Goal: Task Accomplishment & Management: Complete application form

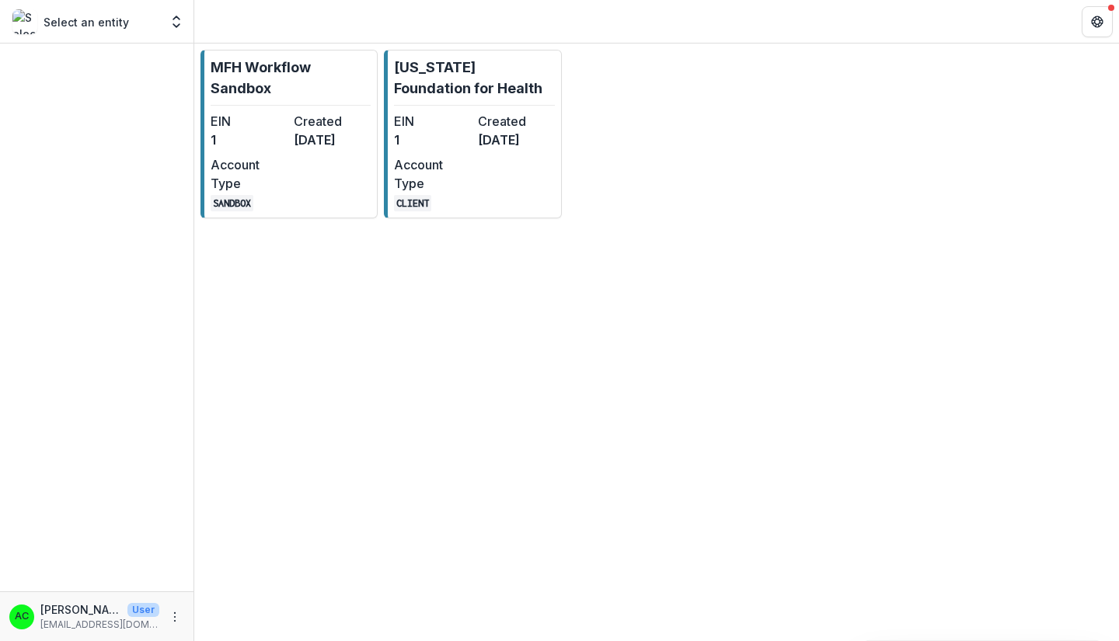
click at [424, 149] on div "EIN 1" at bounding box center [432, 130] width 77 height 37
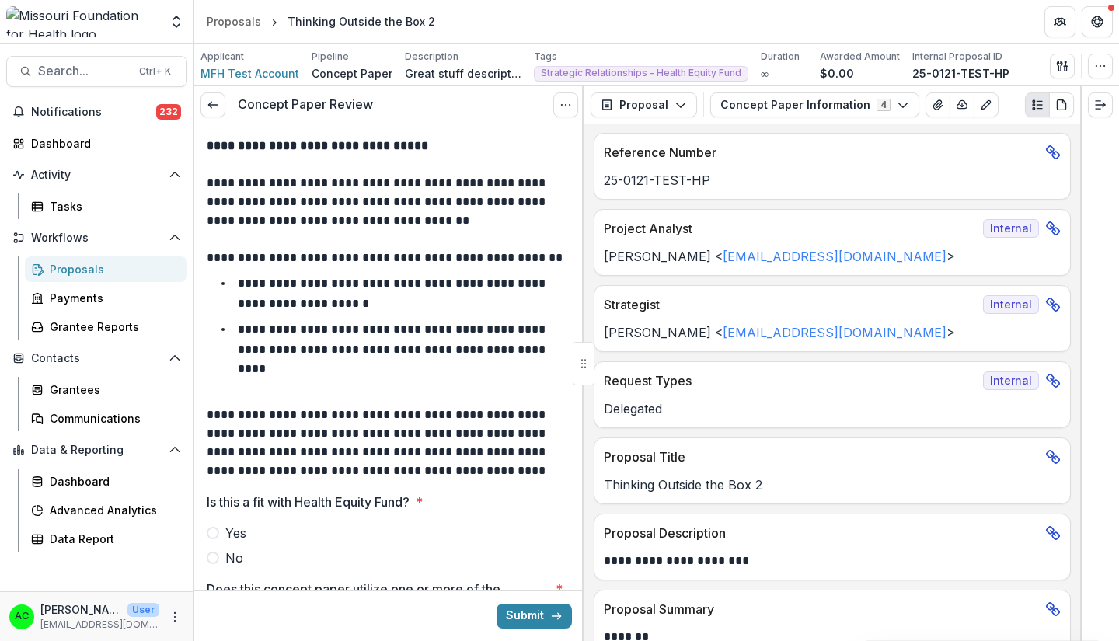
click at [581, 187] on div "**********" at bounding box center [389, 382] width 390 height 517
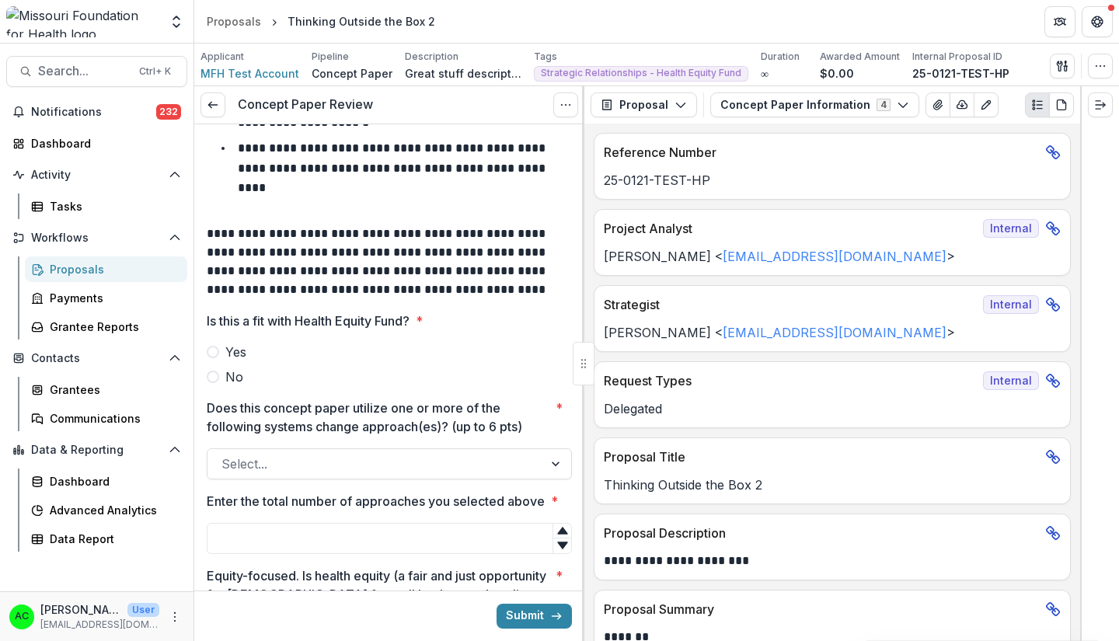
scroll to position [206, 0]
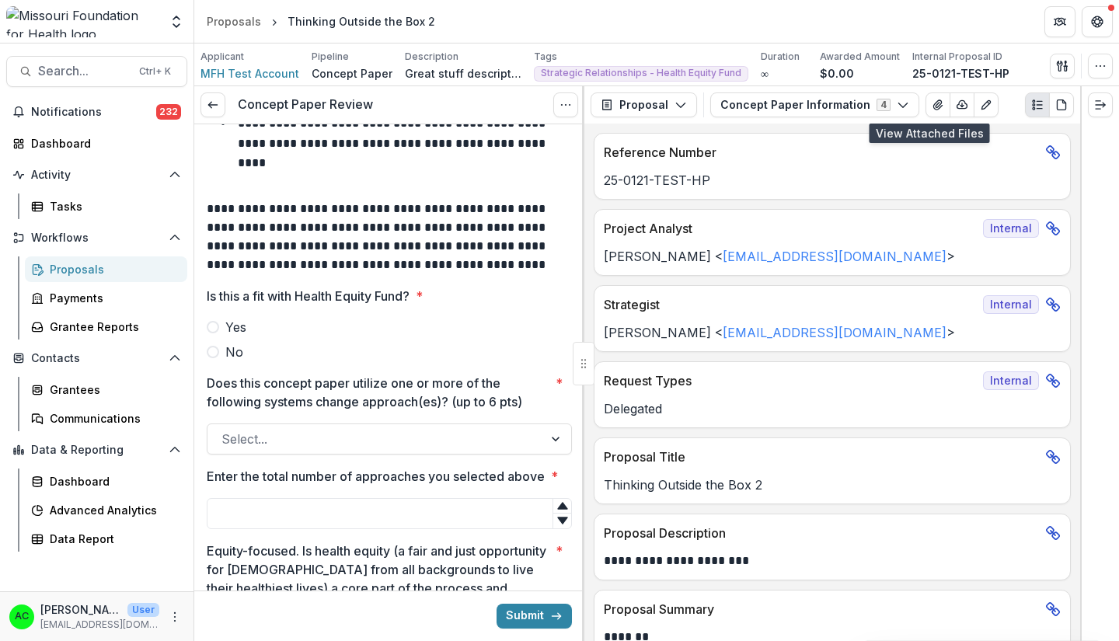
click at [932, 106] on icon "View Attached Files" at bounding box center [938, 105] width 12 height 12
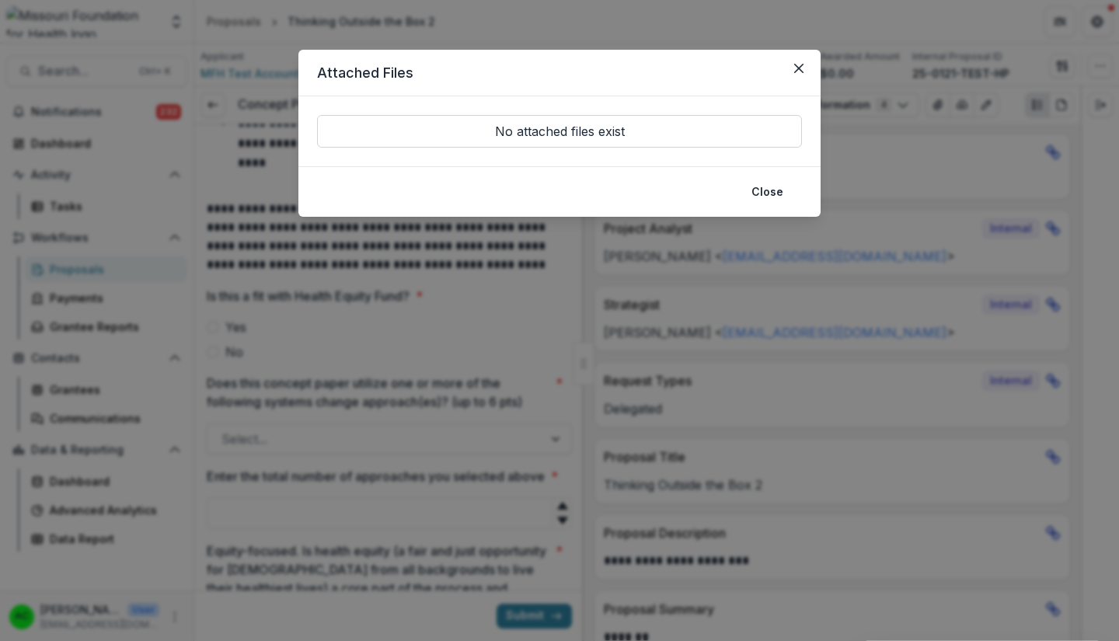
click at [796, 77] on button "Close" at bounding box center [799, 68] width 25 height 25
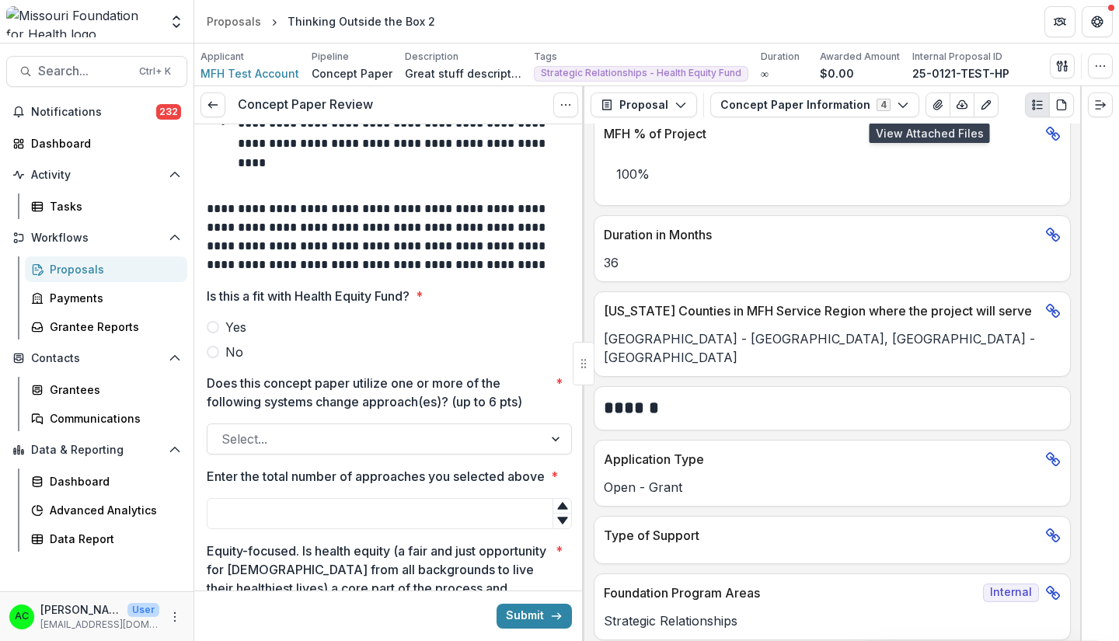
scroll to position [687, 0]
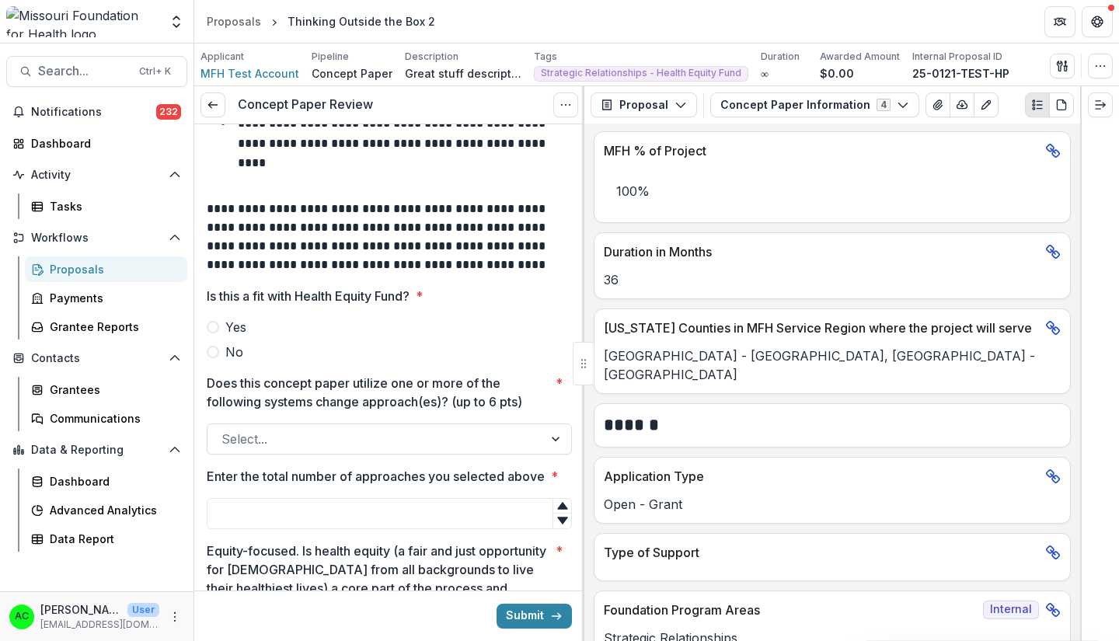
click at [213, 321] on span at bounding box center [213, 327] width 12 height 12
click at [281, 428] on div at bounding box center [376, 439] width 308 height 22
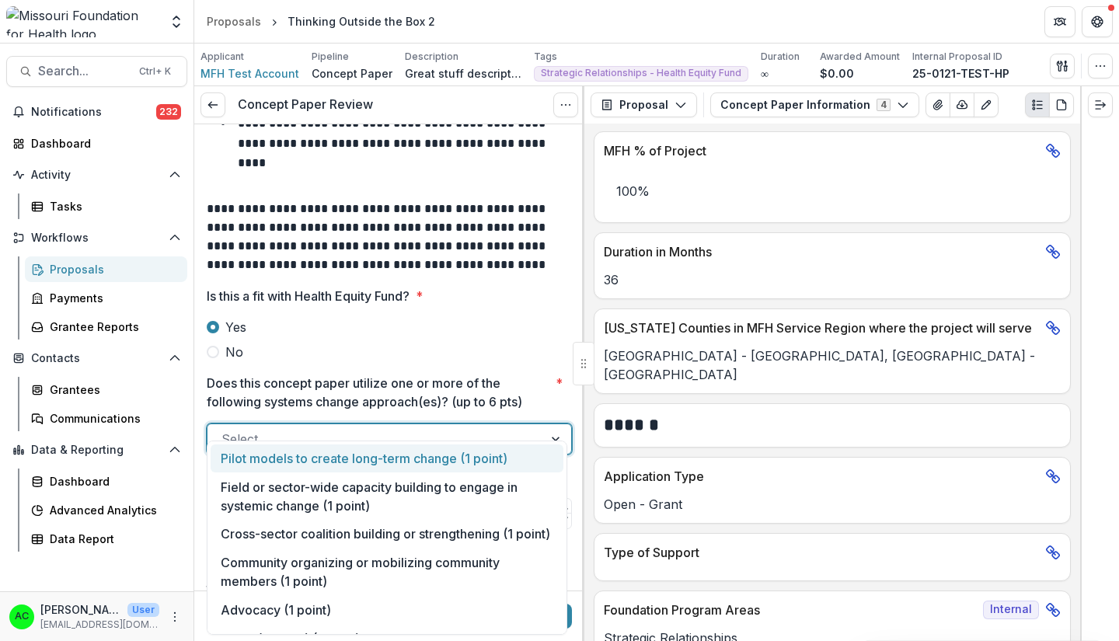
click at [298, 494] on div "Field or sector-wide capacity building to engage in systemic change (1 point)" at bounding box center [387, 496] width 353 height 47
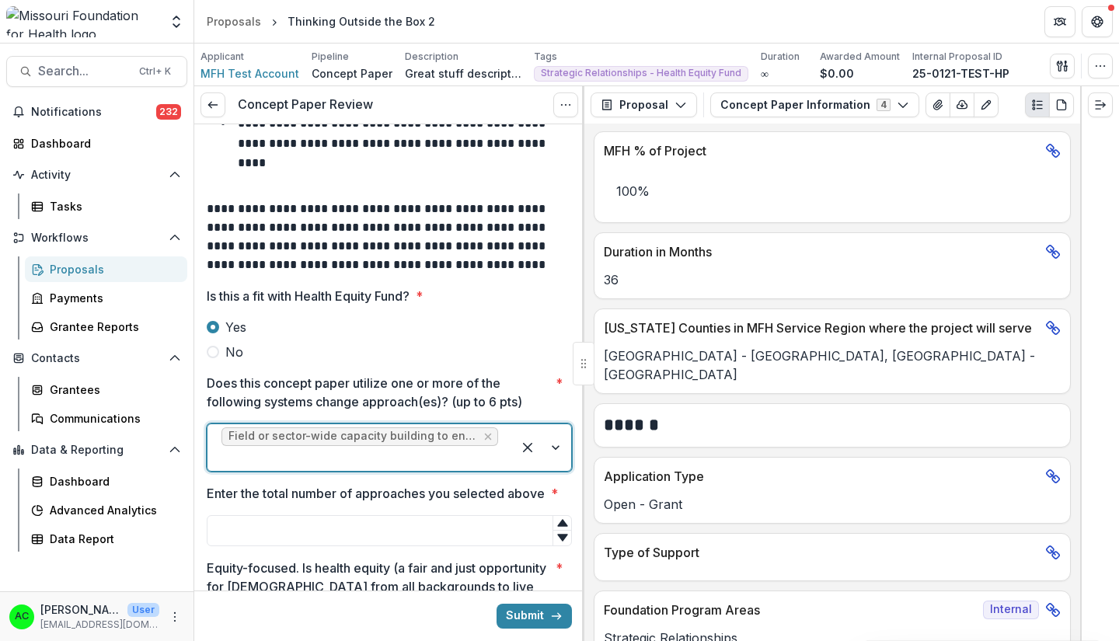
click at [553, 425] on div at bounding box center [541, 447] width 59 height 47
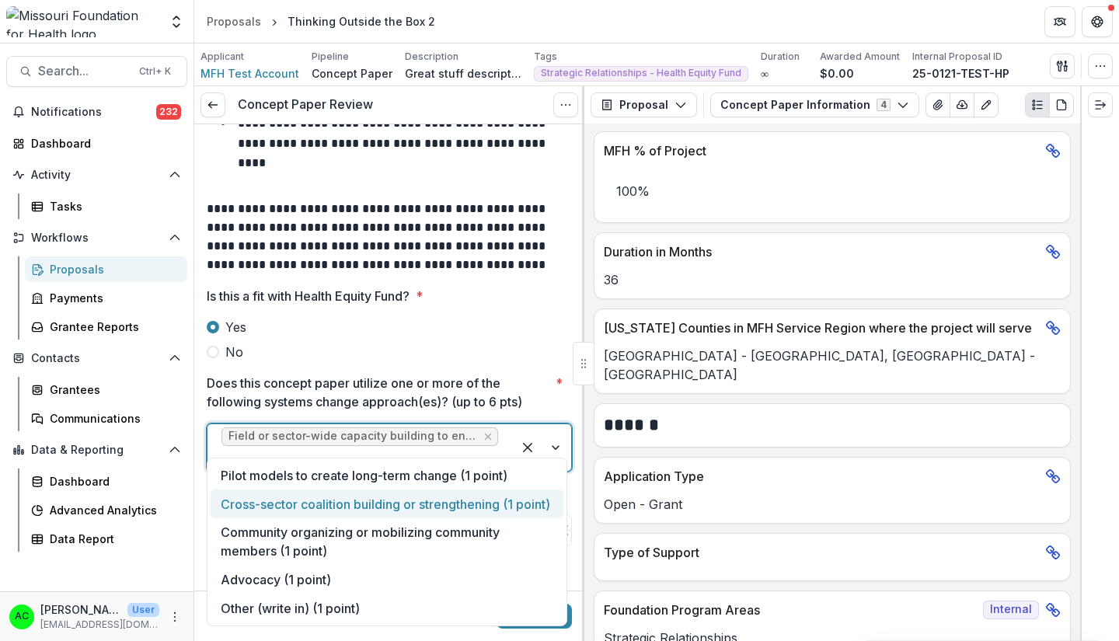
click at [410, 510] on div "Cross-sector coalition building or strengthening (1 point)" at bounding box center [387, 504] width 353 height 29
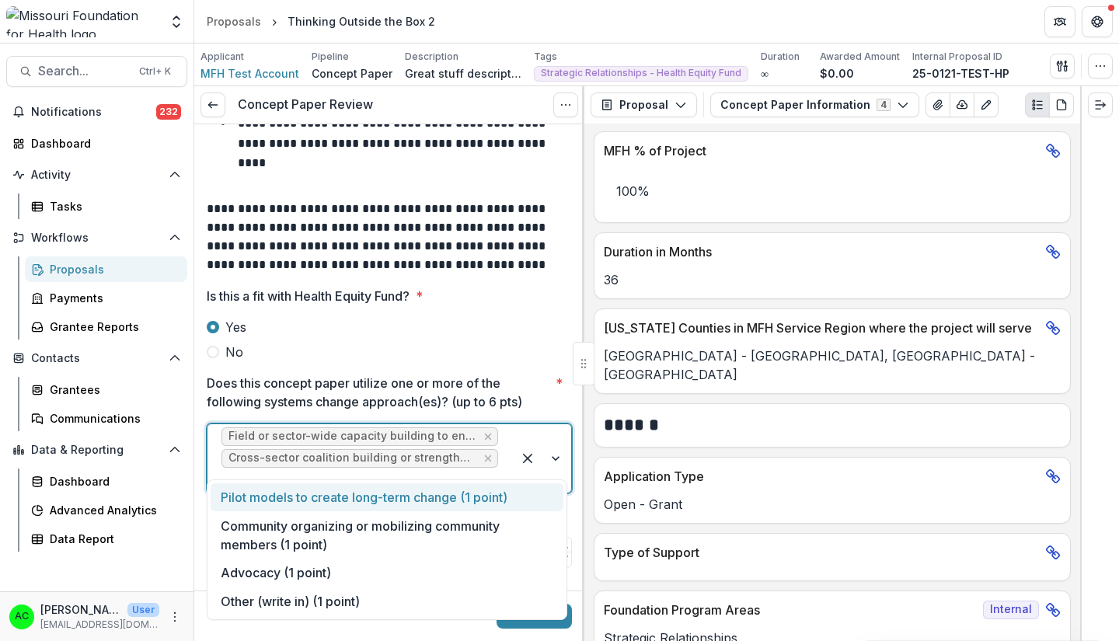
click at [546, 441] on div at bounding box center [541, 458] width 59 height 68
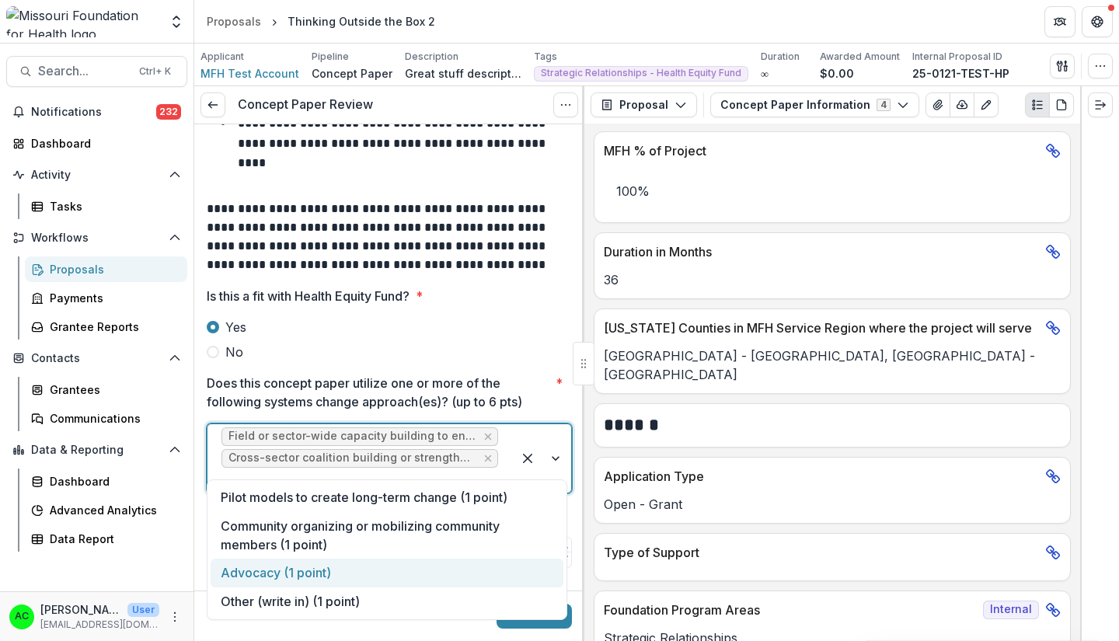
click at [330, 570] on div "Advocacy (1 point)" at bounding box center [387, 573] width 353 height 29
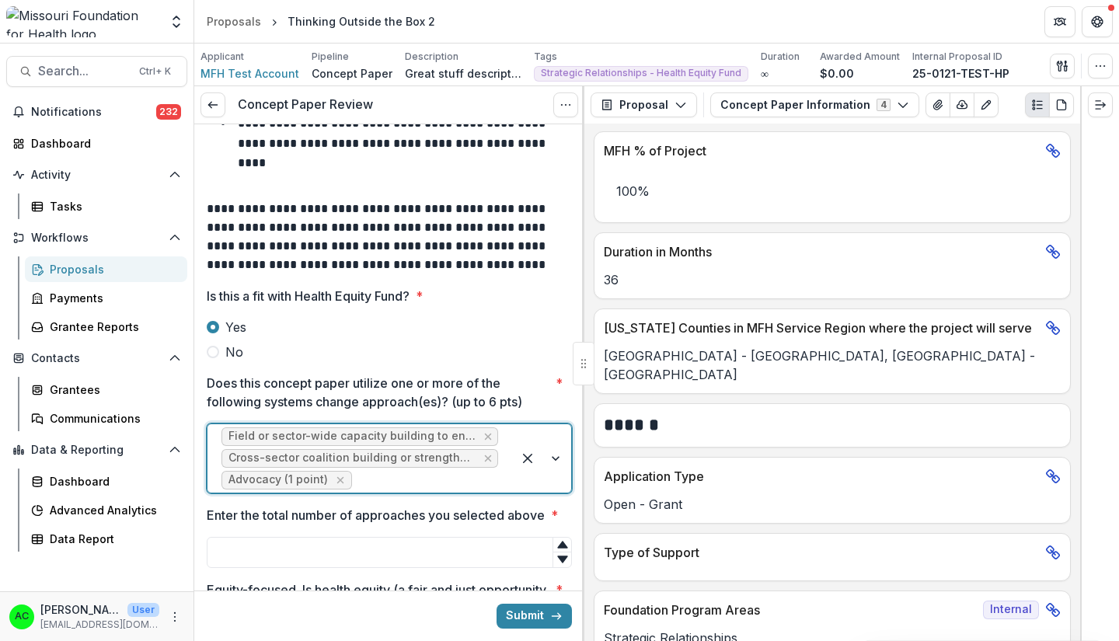
click at [460, 541] on input "Enter the total number of approaches you selected above *" at bounding box center [389, 552] width 365 height 31
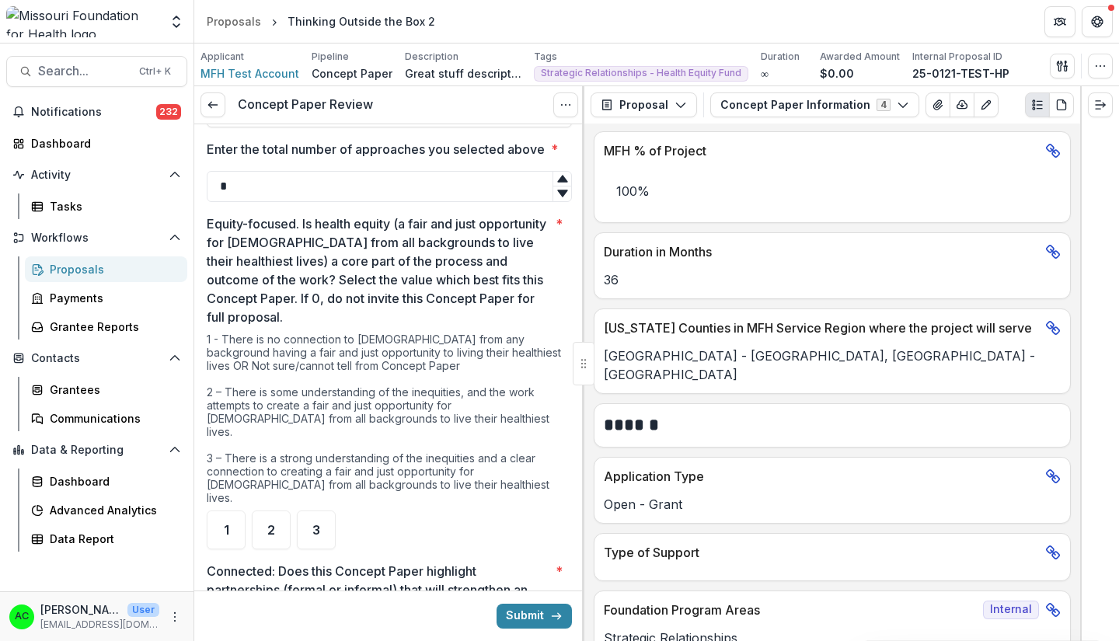
scroll to position [570, 0]
type input "*"
click at [265, 512] on div "2" at bounding box center [271, 531] width 39 height 39
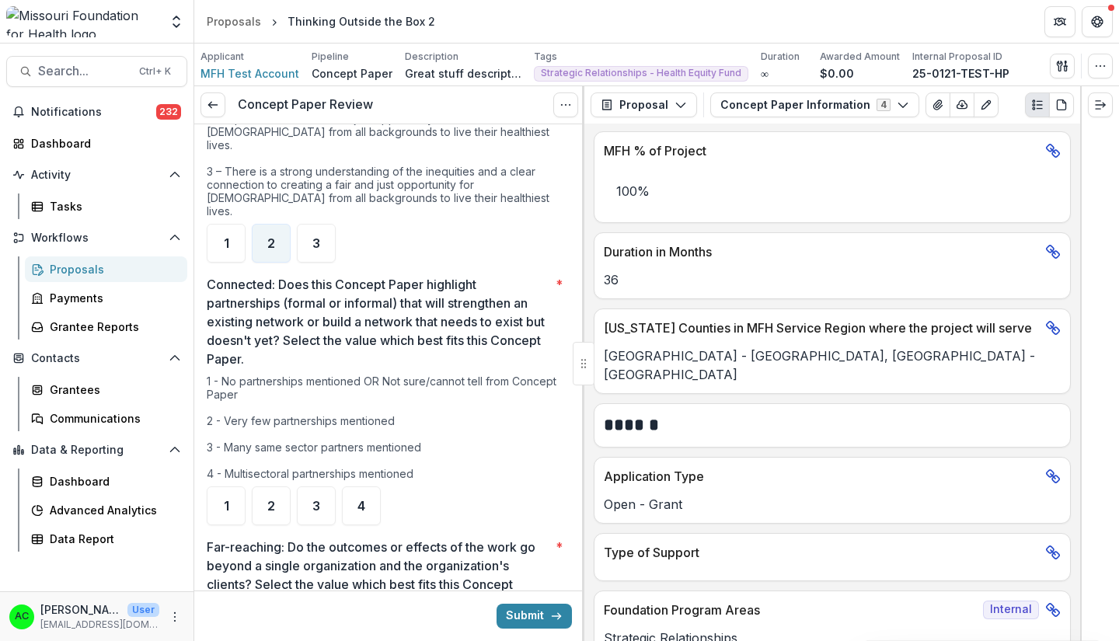
scroll to position [864, 0]
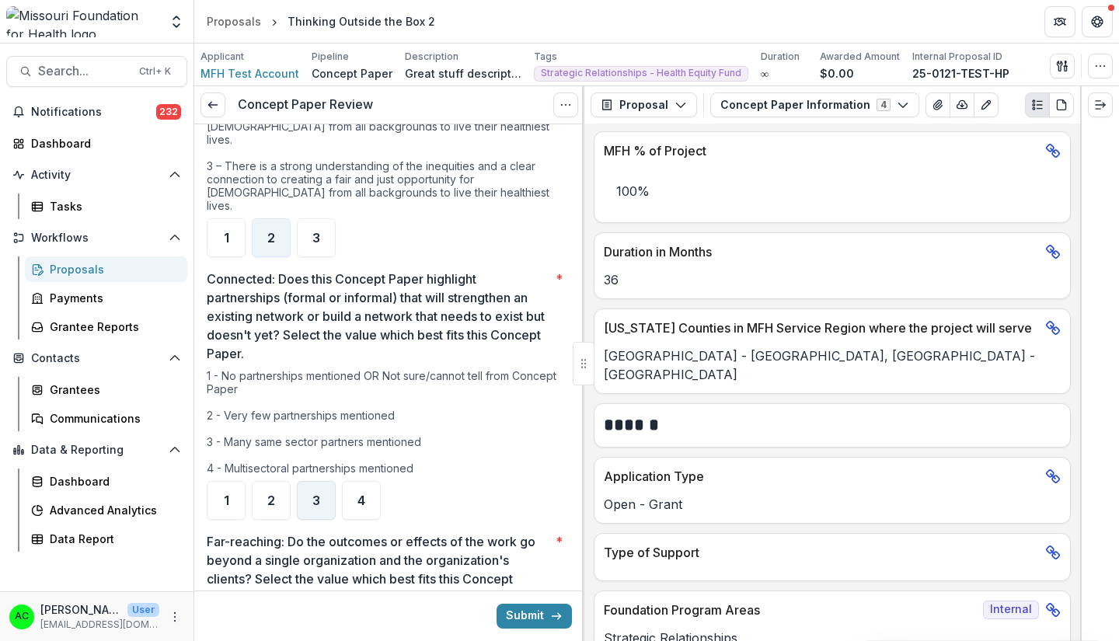
click at [317, 494] on span "3" at bounding box center [316, 500] width 8 height 12
drag, startPoint x: 579, startPoint y: 260, endPoint x: 579, endPoint y: 291, distance: 31.9
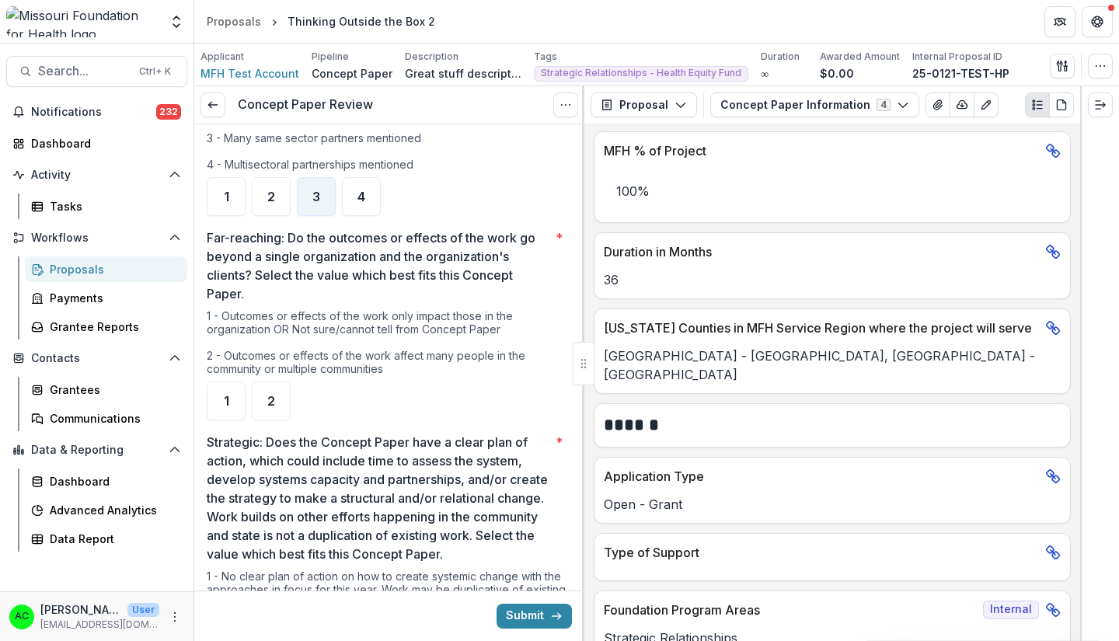
scroll to position [1191, 0]
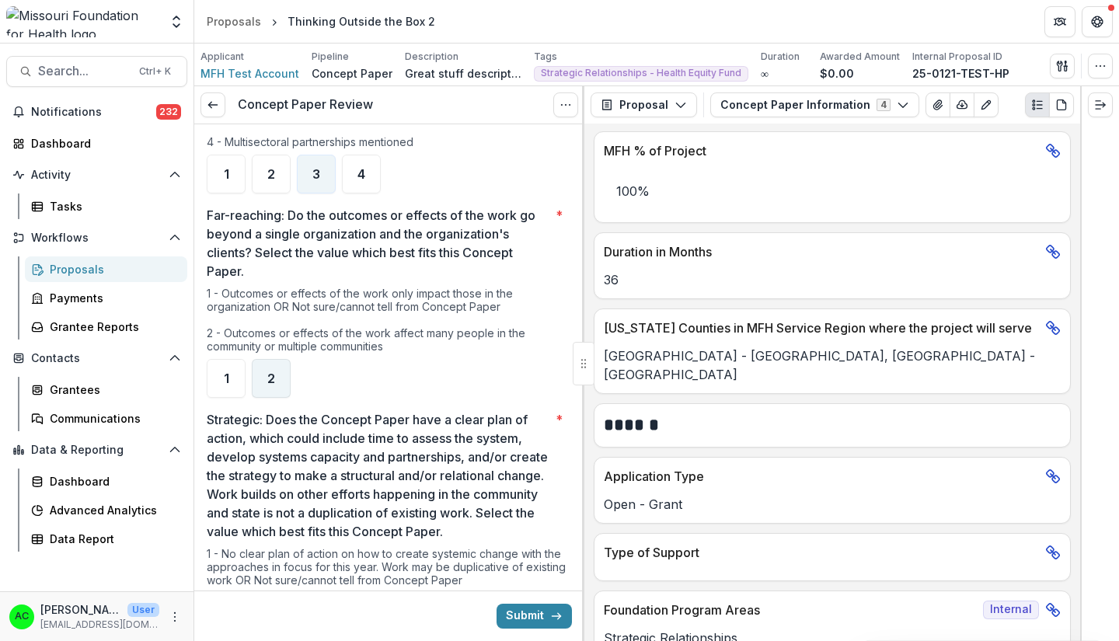
click at [274, 372] on span "2" at bounding box center [271, 378] width 8 height 12
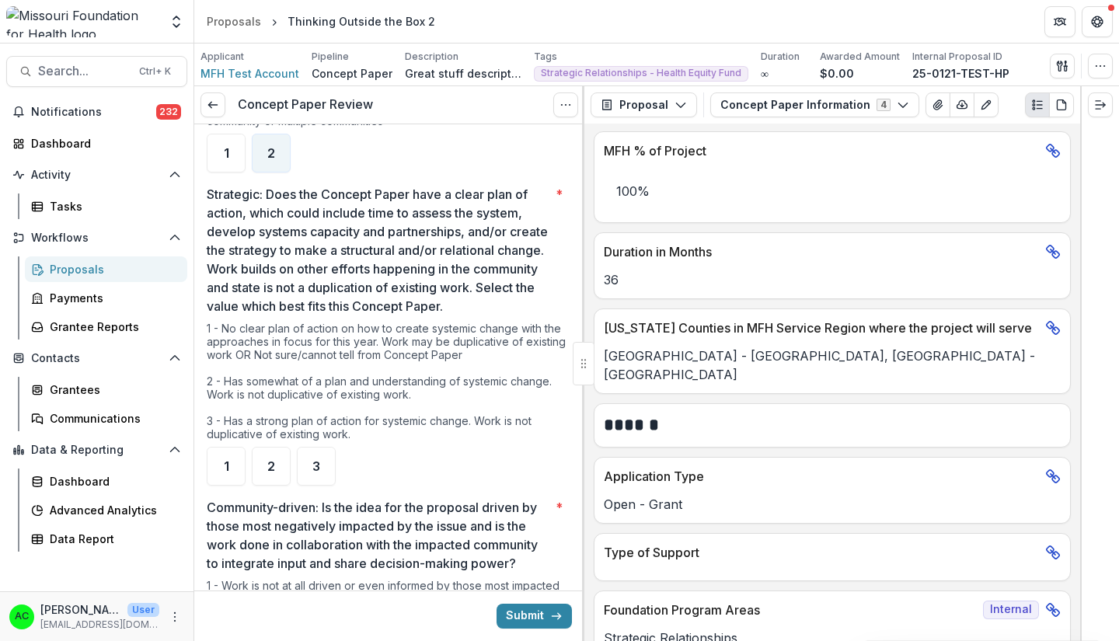
scroll to position [1444, 0]
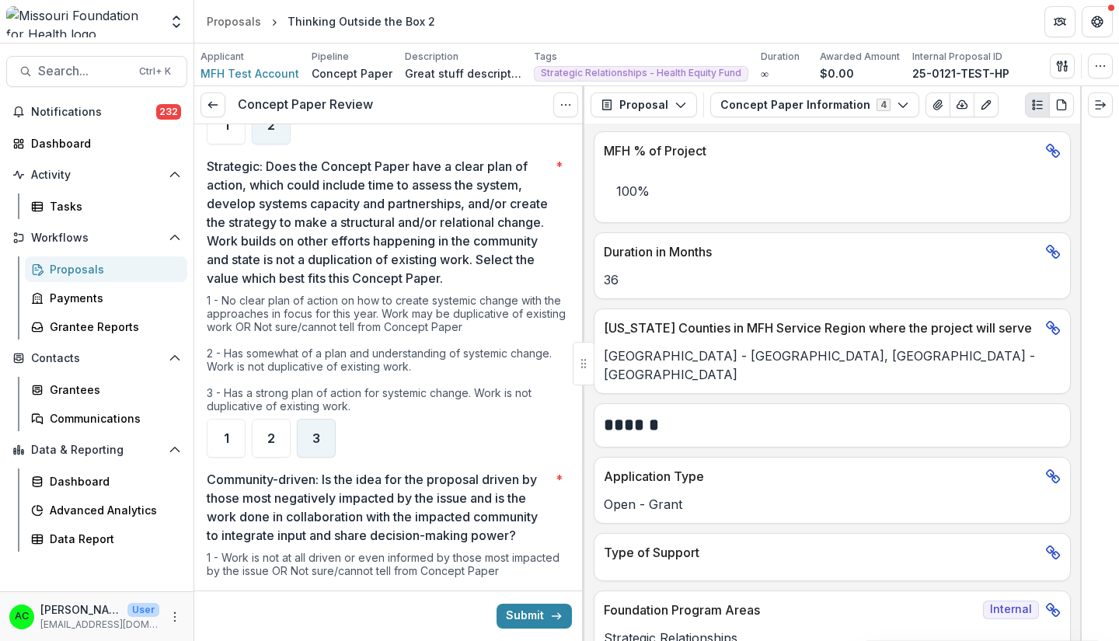
click at [319, 420] on div "3" at bounding box center [316, 438] width 39 height 39
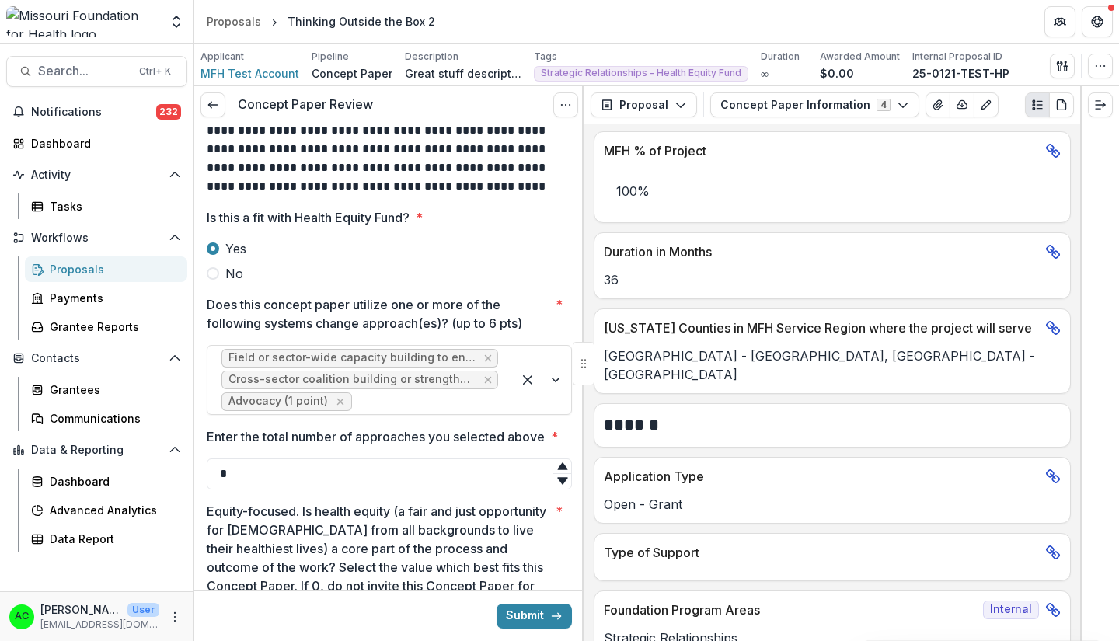
scroll to position [281, 0]
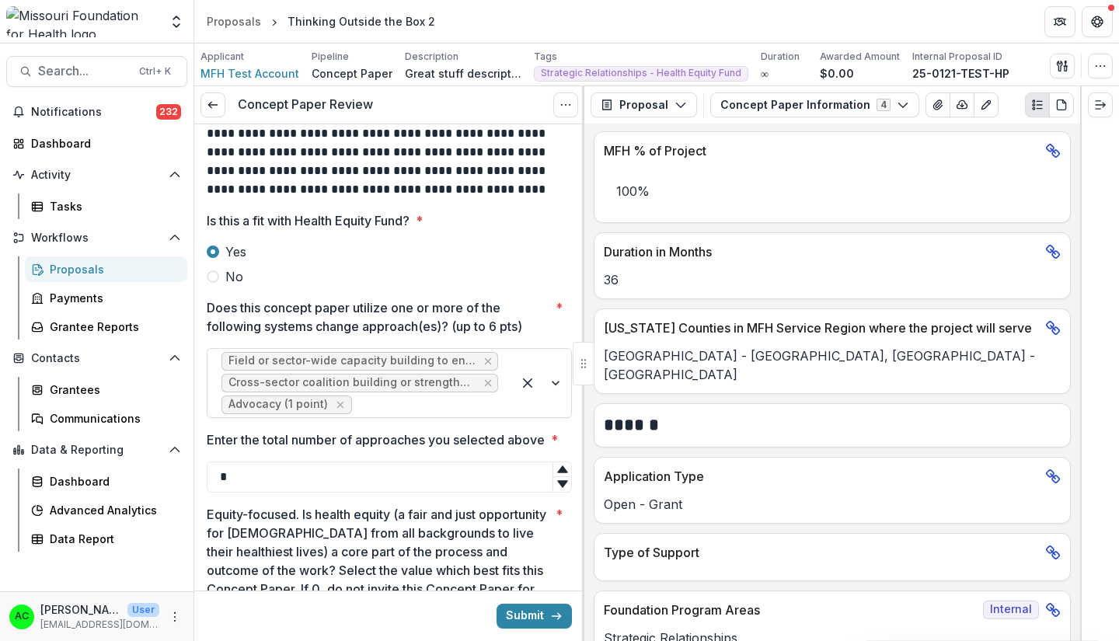
click at [341, 470] on input "*" at bounding box center [389, 477] width 365 height 31
type input "*"
click at [549, 361] on div at bounding box center [541, 383] width 59 height 68
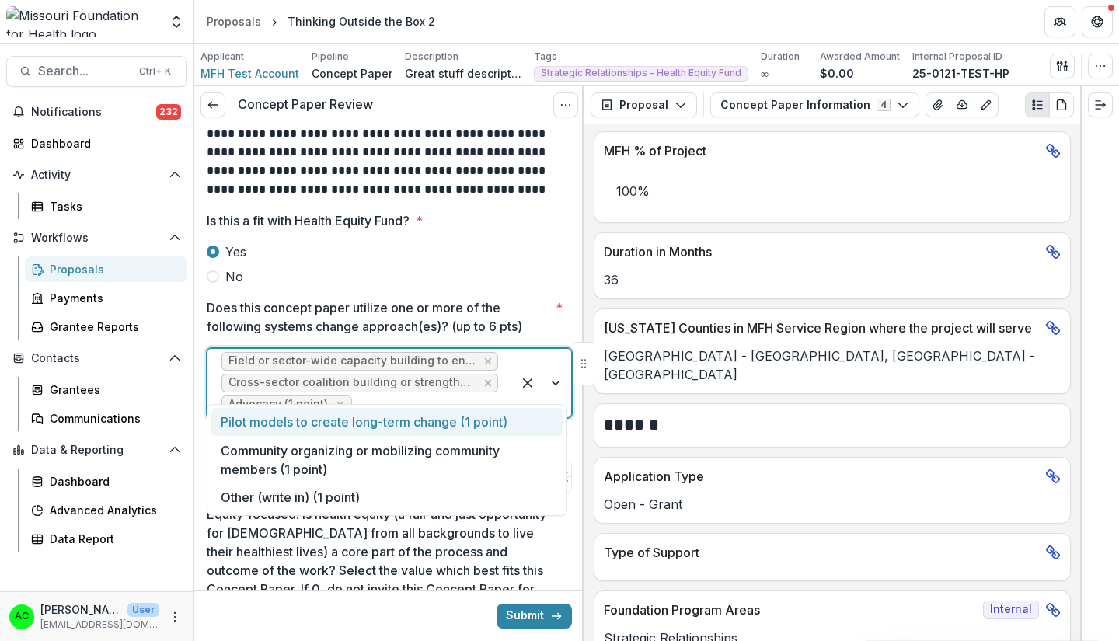
click at [509, 246] on div "Yes No" at bounding box center [389, 264] width 365 height 44
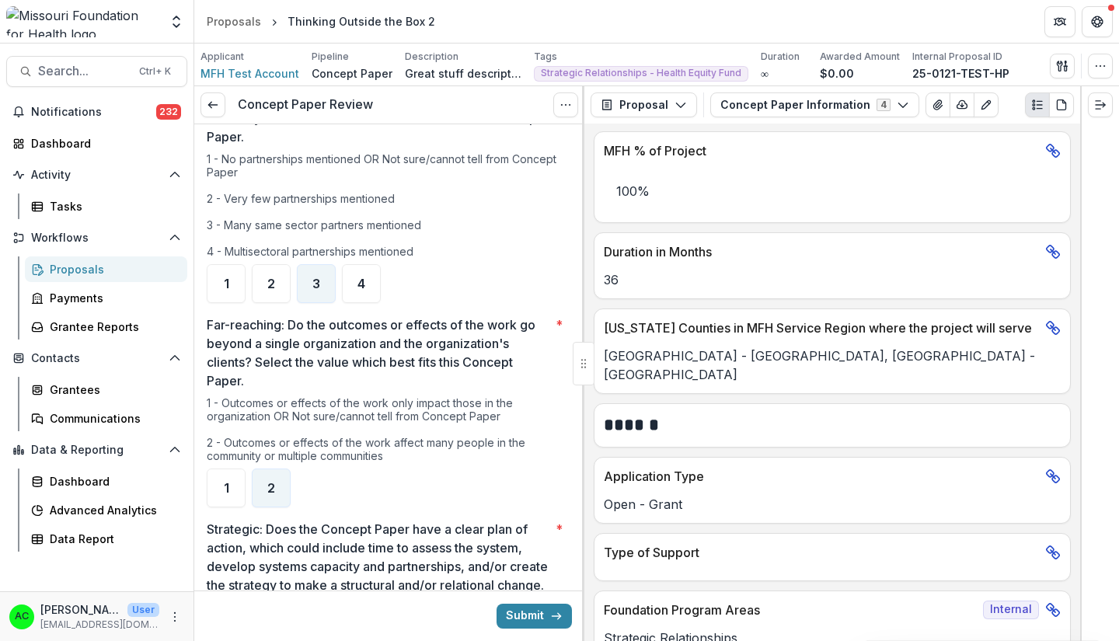
scroll to position [1078, 0]
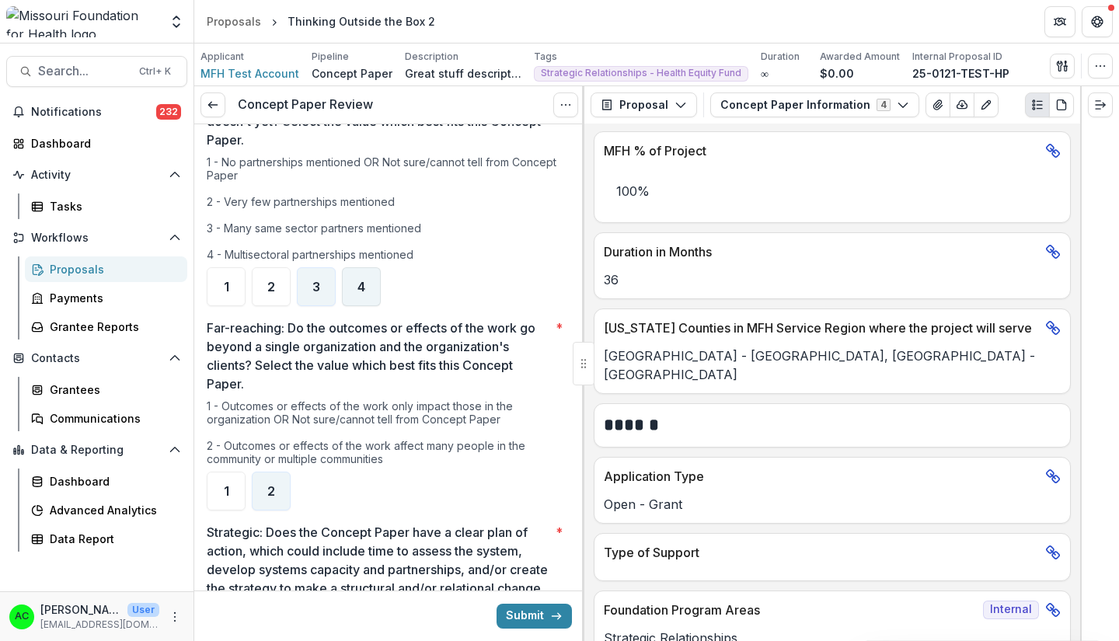
click at [360, 281] on span "4" at bounding box center [362, 287] width 8 height 12
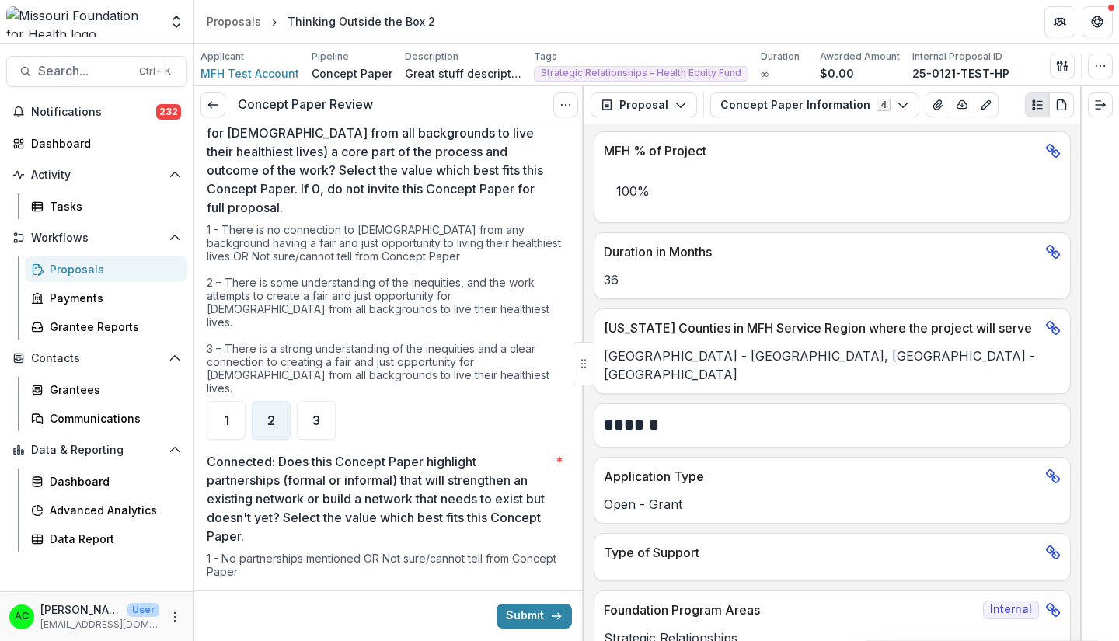
scroll to position [665, 0]
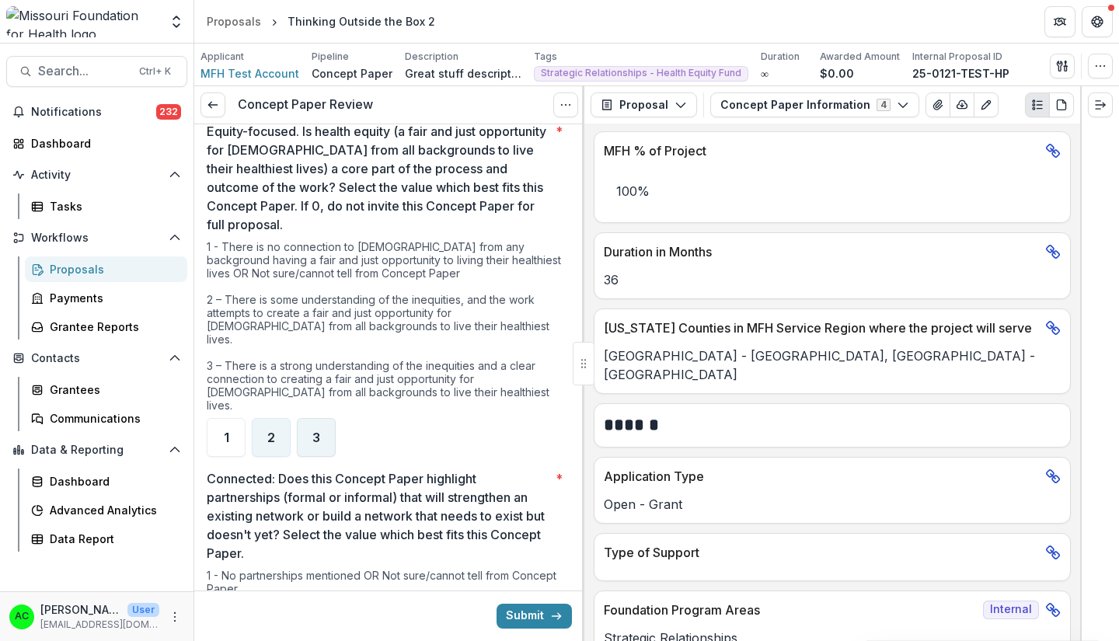
click at [315, 431] on span "3" at bounding box center [316, 437] width 8 height 12
click at [581, 267] on div "**********" at bounding box center [389, 363] width 390 height 555
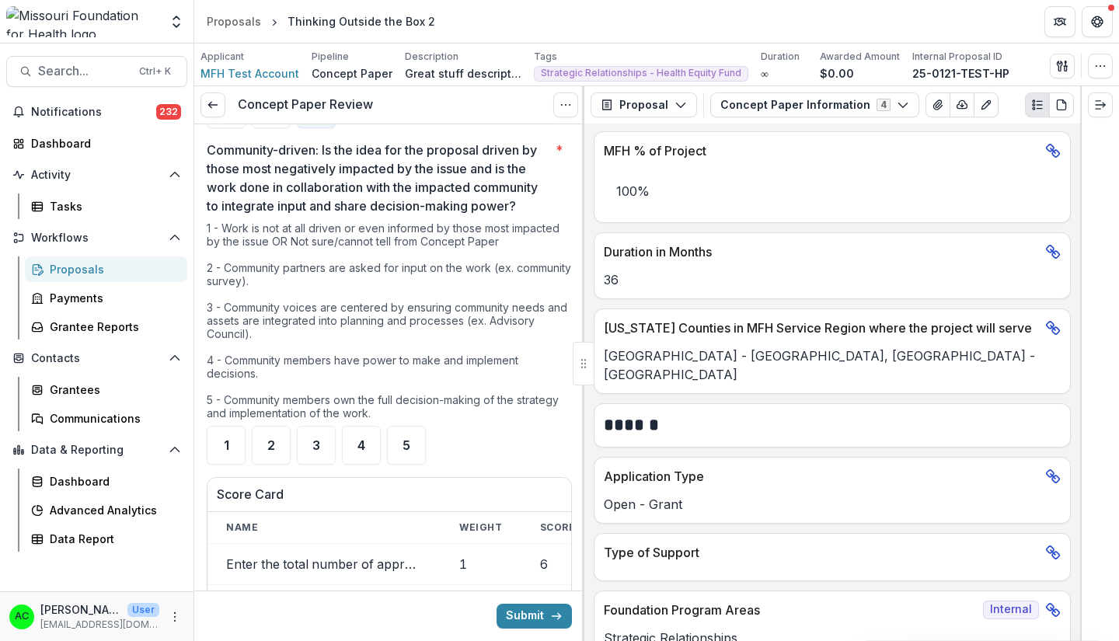
scroll to position [1774, 0]
click at [392, 427] on div "5" at bounding box center [406, 445] width 39 height 39
drag, startPoint x: 578, startPoint y: 399, endPoint x: 578, endPoint y: 417, distance: 17.9
click at [578, 417] on div "**********" at bounding box center [389, 185] width 390 height 3668
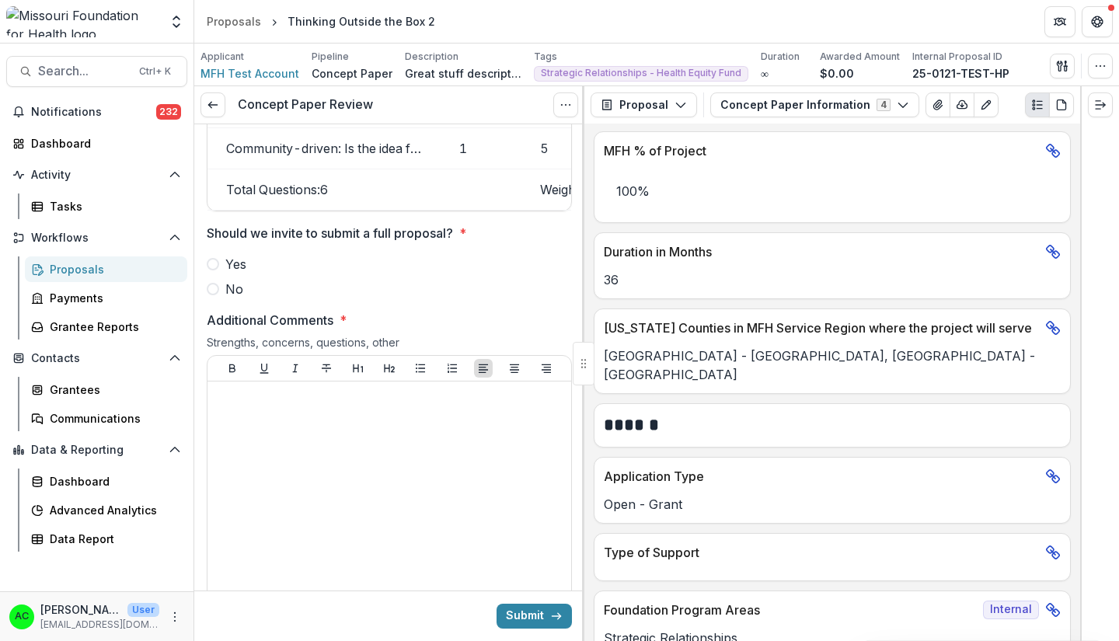
scroll to position [2407, 0]
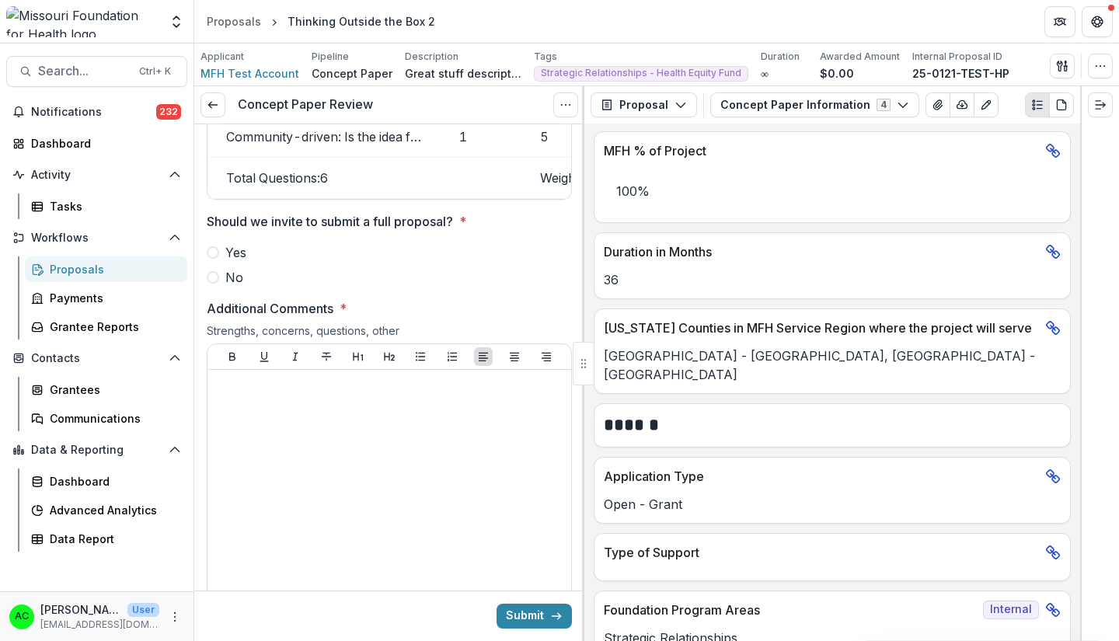
click at [213, 250] on span at bounding box center [213, 252] width 12 height 12
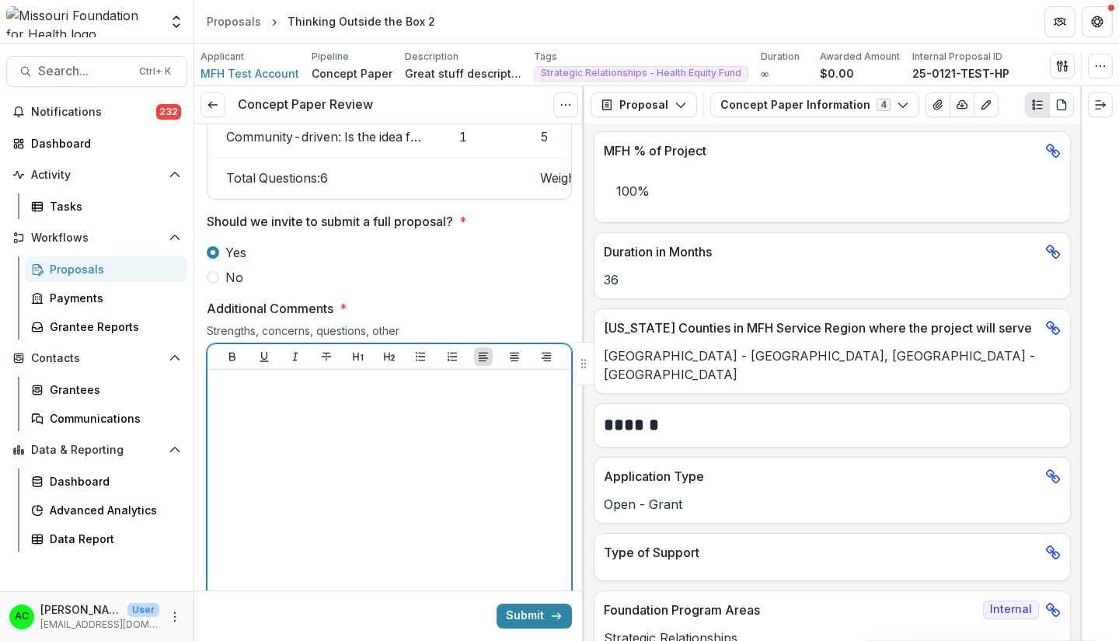
click at [358, 531] on div at bounding box center [389, 492] width 351 height 233
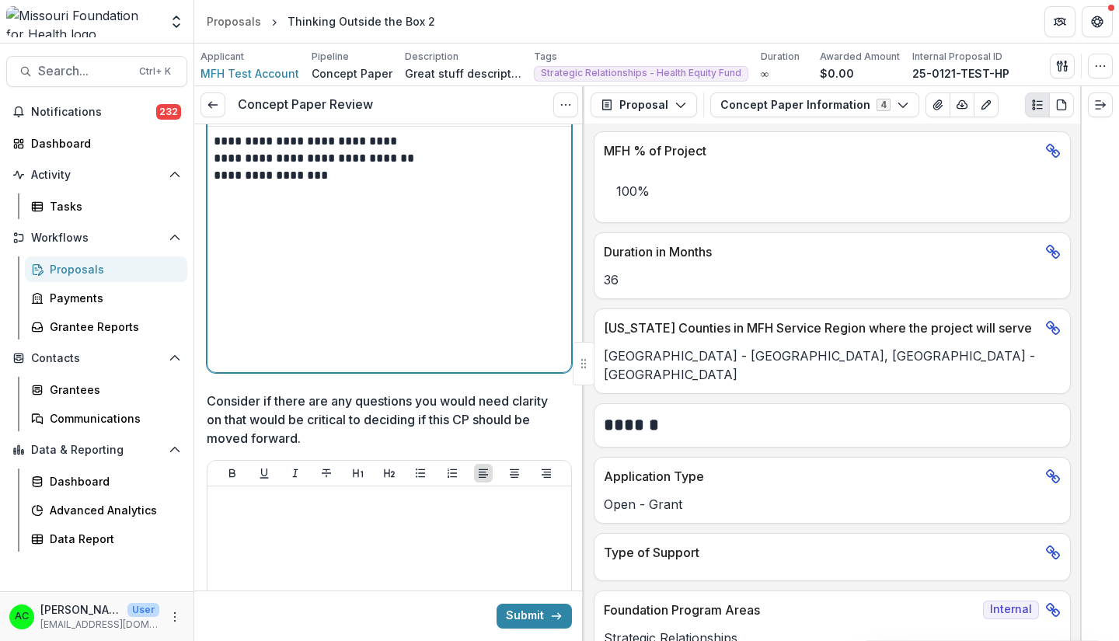
scroll to position [2707, 0]
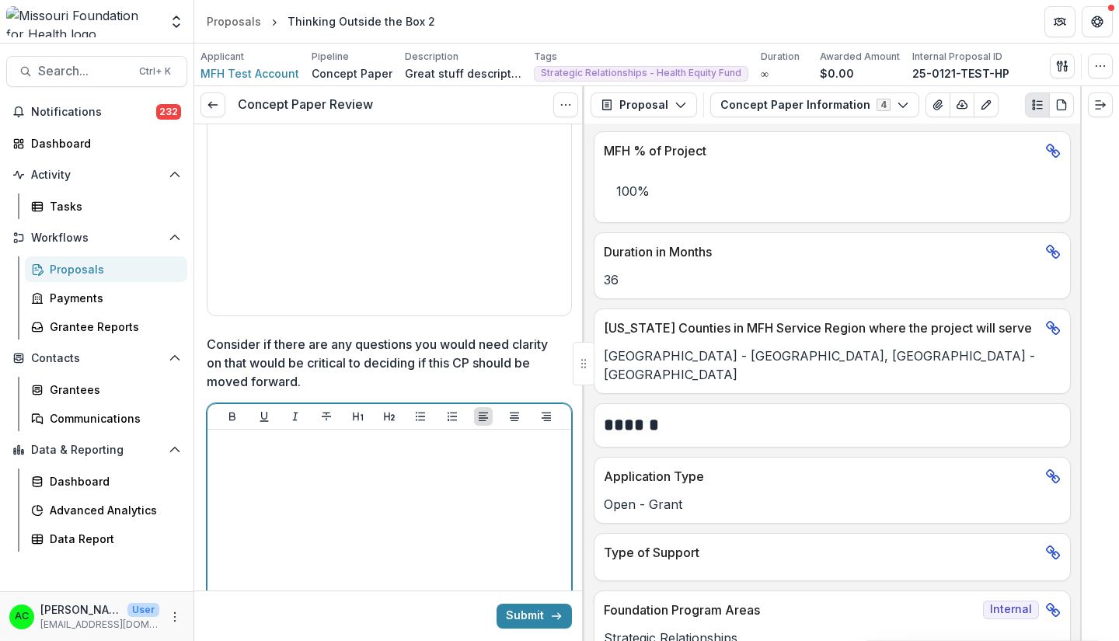
click at [263, 498] on div at bounding box center [389, 552] width 351 height 233
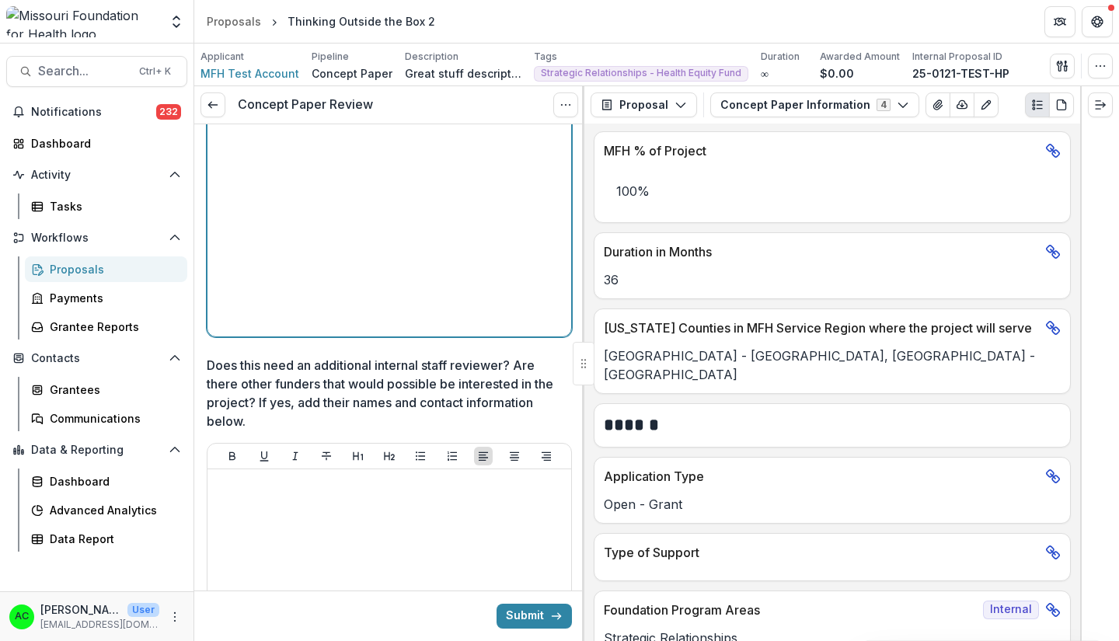
scroll to position [3058, 0]
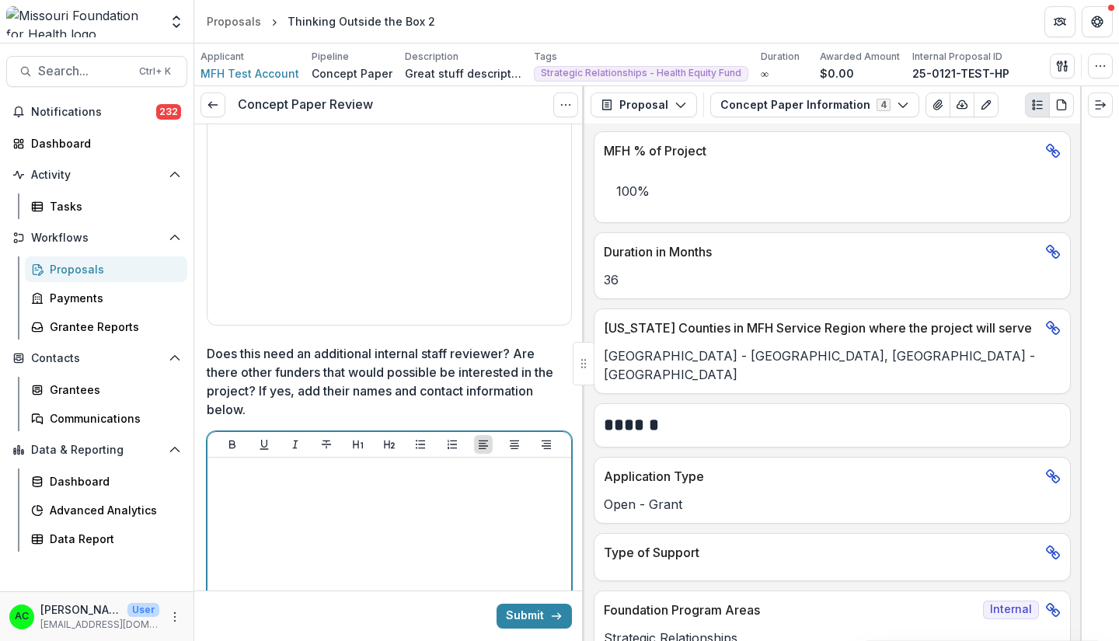
click at [370, 495] on div at bounding box center [389, 580] width 351 height 233
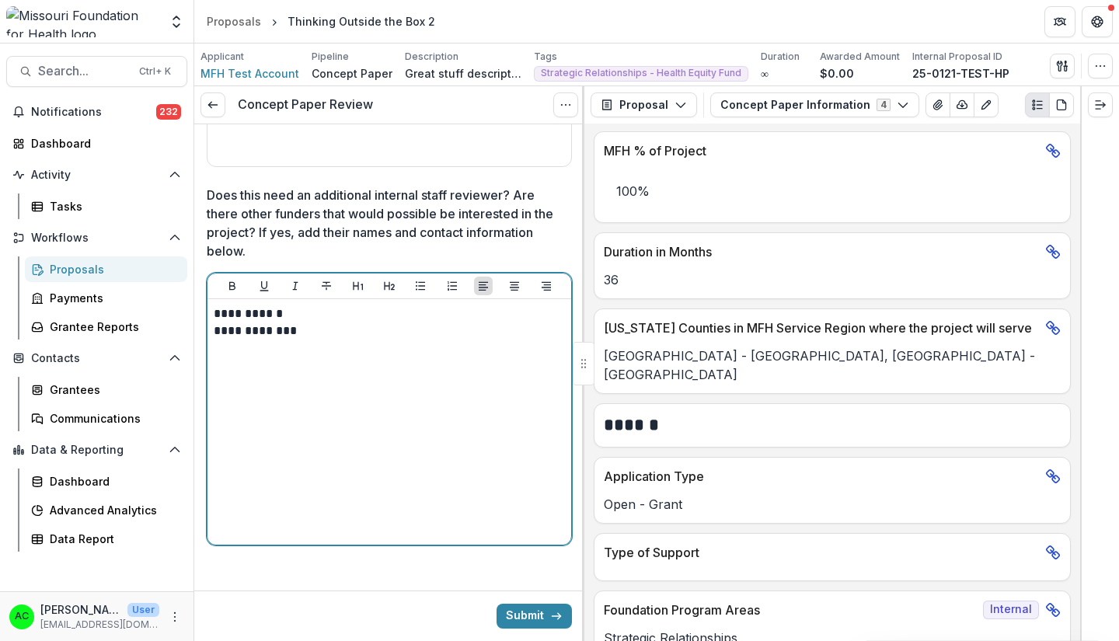
scroll to position [3229, 0]
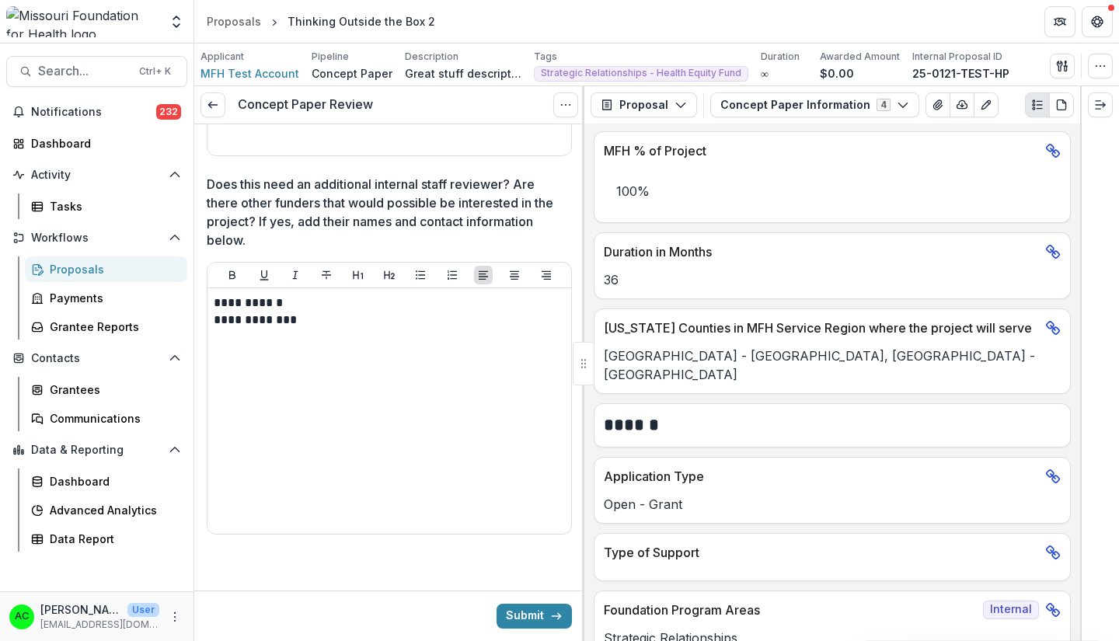
click at [509, 618] on button "Submit" at bounding box center [534, 616] width 75 height 25
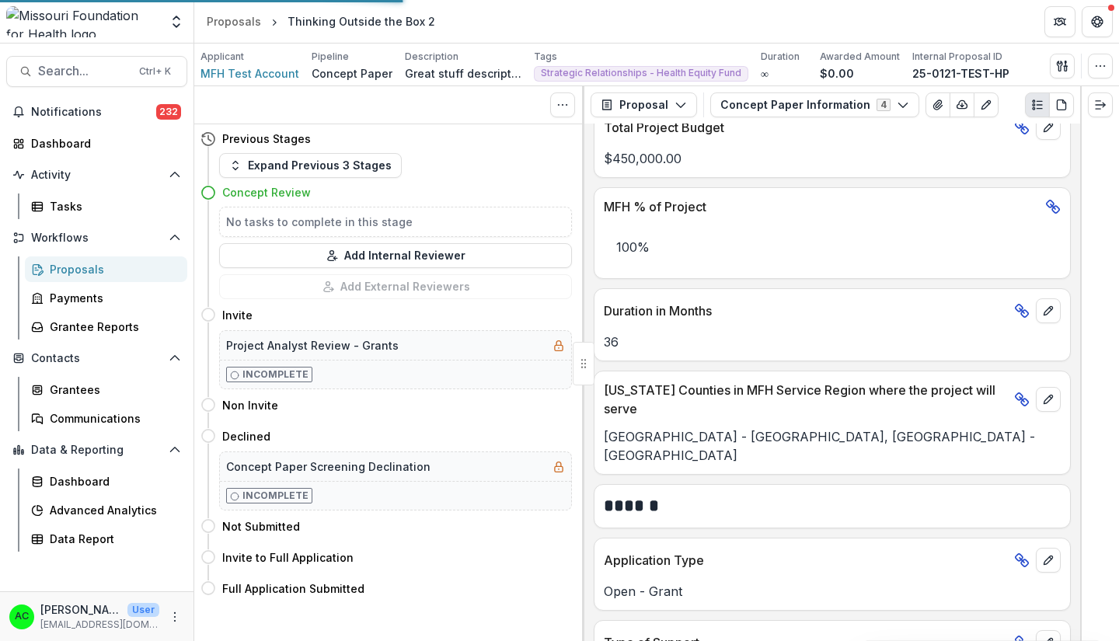
scroll to position [743, 0]
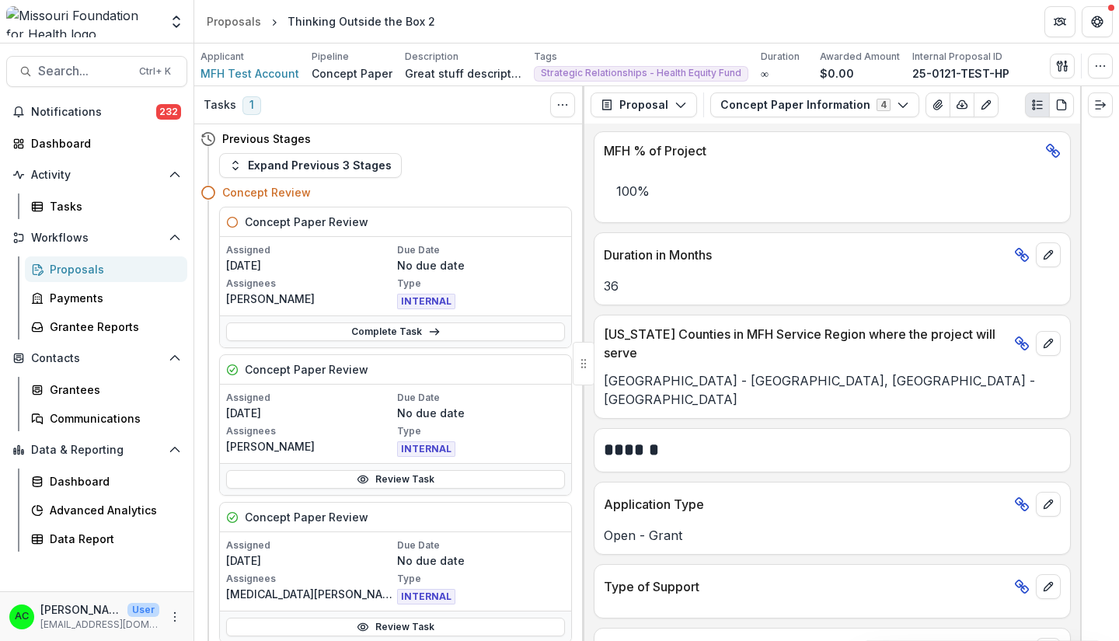
click at [396, 476] on link "Review Task" at bounding box center [395, 479] width 339 height 19
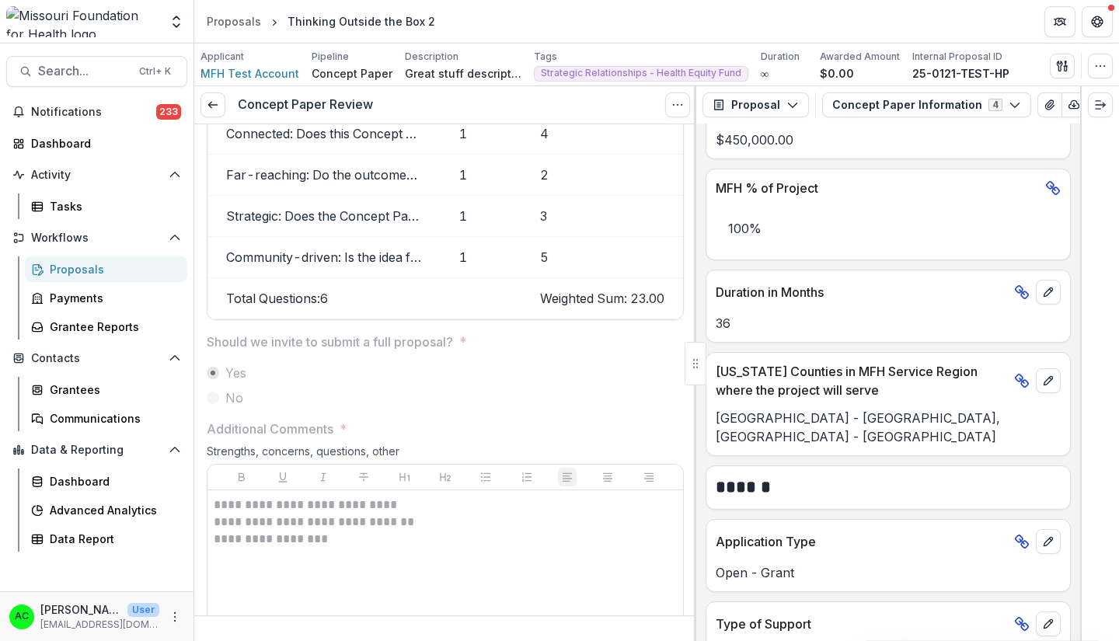
scroll to position [1812, 0]
